Goal: Task Accomplishment & Management: Manage account settings

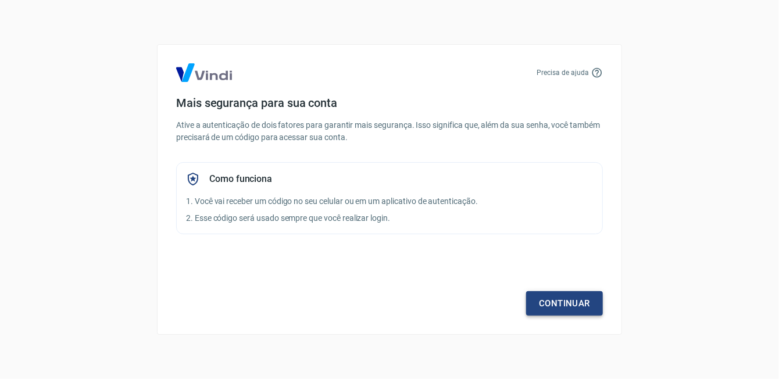
click at [554, 300] on link "Continuar" at bounding box center [564, 303] width 77 height 24
